Goal: Task Accomplishment & Management: Complete application form

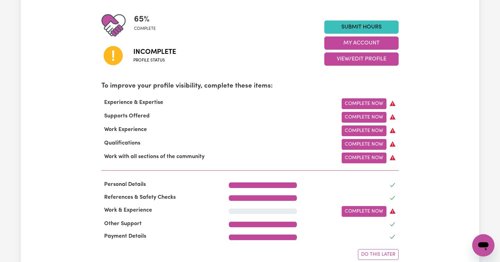
scroll to position [230, 0]
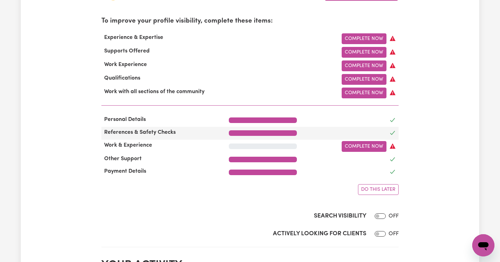
click at [159, 132] on span "References & Safety Checks" at bounding box center [139, 132] width 77 height 6
click at [128, 132] on span "References & Safety Checks" at bounding box center [139, 132] width 77 height 6
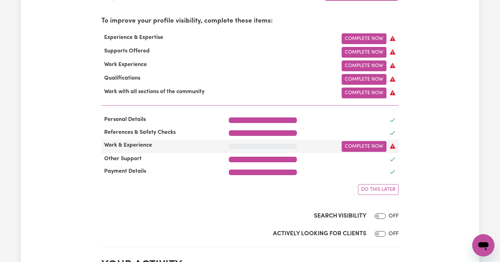
click at [129, 145] on span "Work & Experience" at bounding box center [127, 145] width 53 height 6
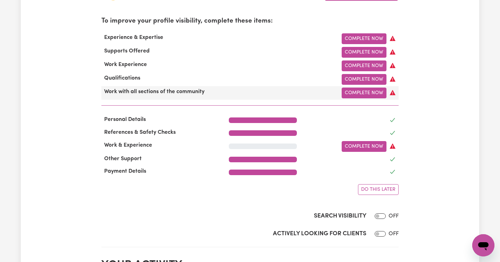
click at [152, 92] on span "Work with all sections of the community" at bounding box center [154, 92] width 106 height 6
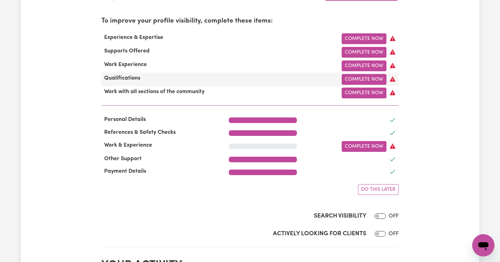
click at [110, 76] on span "Qualifications" at bounding box center [122, 78] width 42 height 6
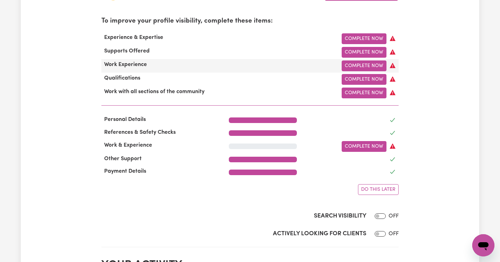
click at [117, 65] on span "Work Experience" at bounding box center [125, 65] width 48 height 6
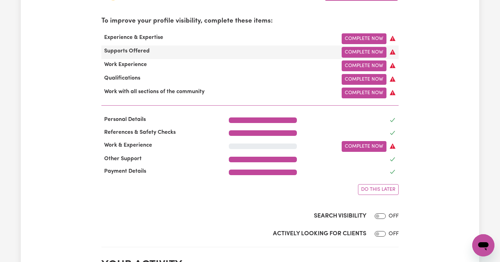
click at [119, 51] on span "Supports Offered" at bounding box center [126, 51] width 51 height 6
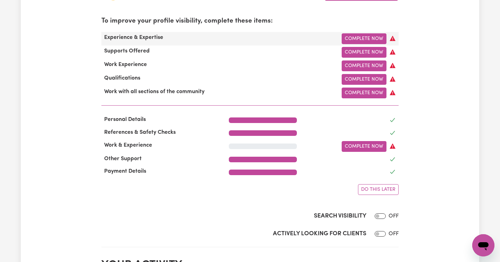
click at [125, 38] on span "Experience & Expertise" at bounding box center [133, 38] width 65 height 6
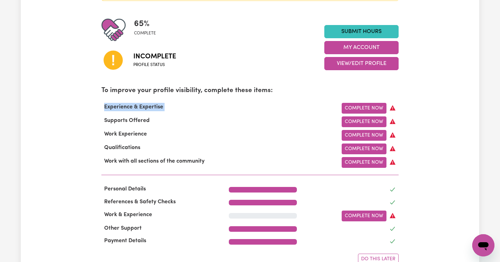
scroll to position [0, 0]
